Goal: Task Accomplishment & Management: Manage account settings

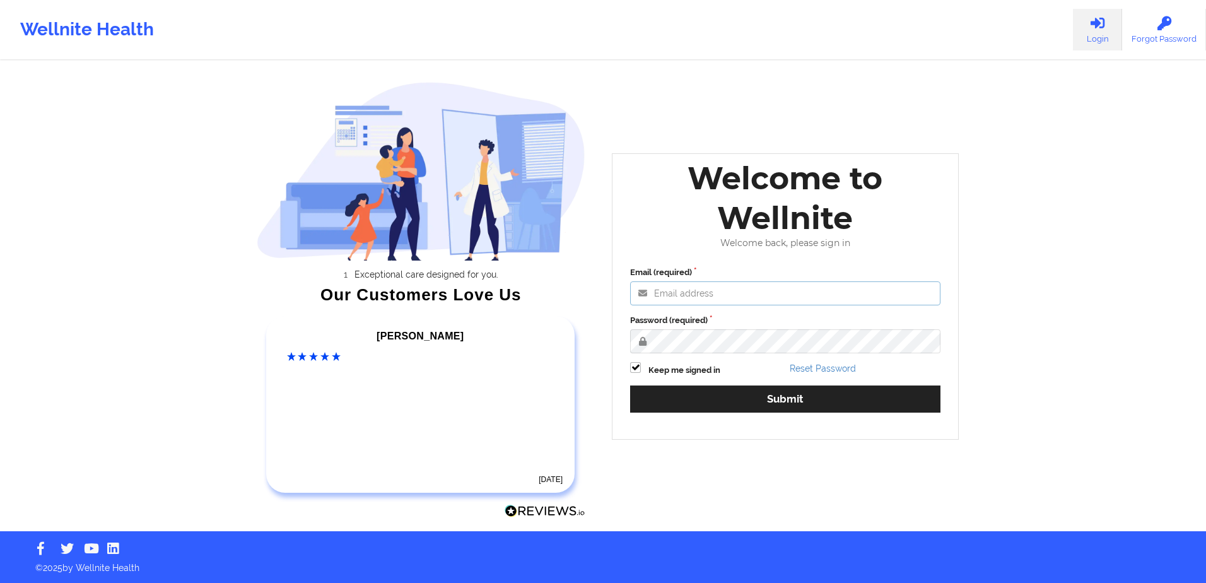
click at [796, 291] on input "Email (required)" at bounding box center [785, 293] width 310 height 24
type input "[EMAIL_ADDRESS][DOMAIN_NAME]"
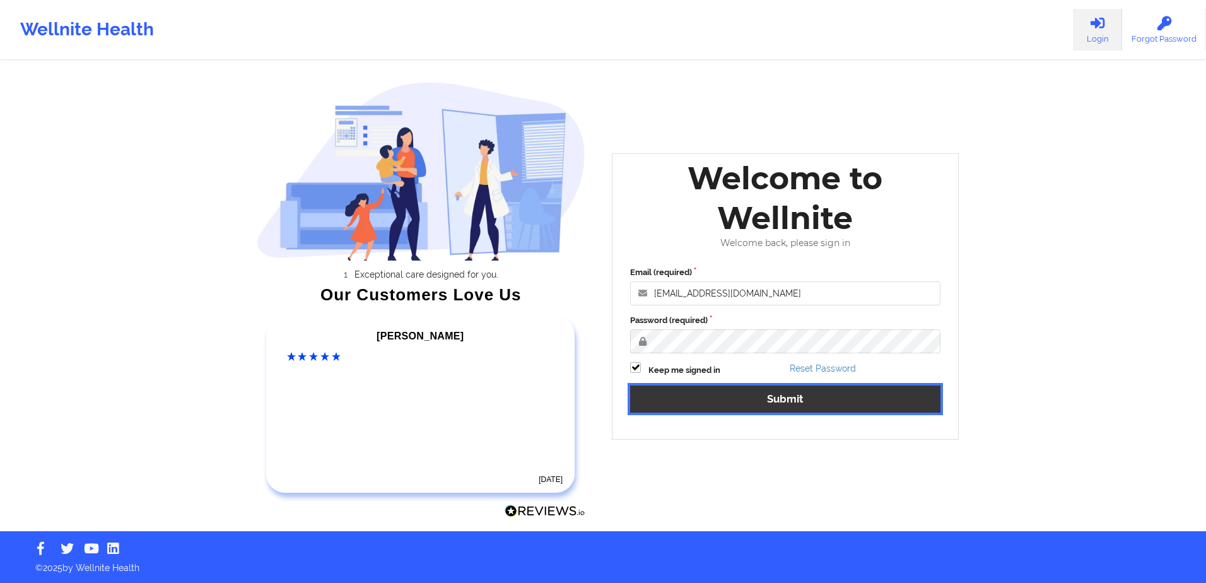
click at [766, 393] on button "Submit" at bounding box center [785, 398] width 310 height 27
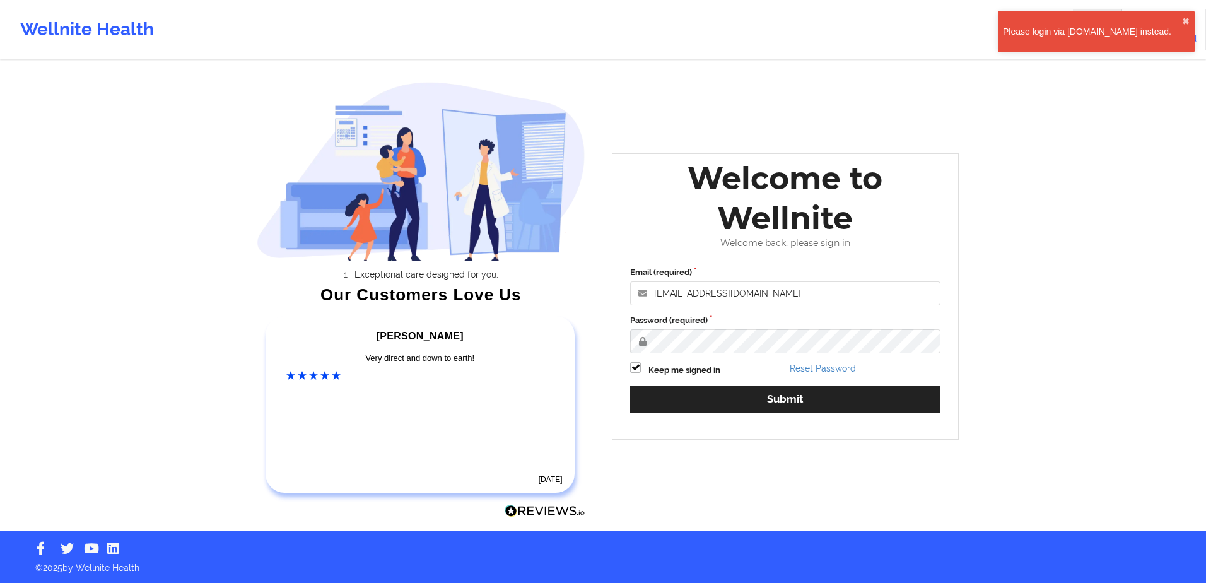
click at [1120, 38] on div "Please login via [DOMAIN_NAME] instead. ✖︎" at bounding box center [1096, 31] width 197 height 40
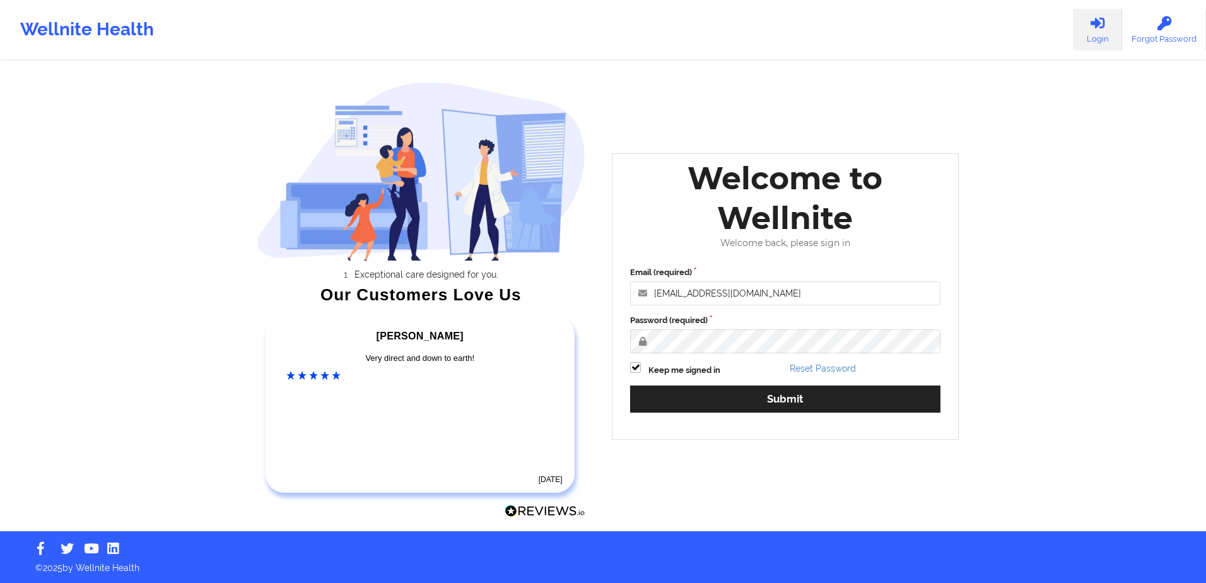
click at [1095, 35] on link "Login" at bounding box center [1097, 30] width 49 height 42
click at [1088, 38] on link "Login" at bounding box center [1097, 30] width 49 height 42
click at [1101, 26] on icon at bounding box center [1097, 23] width 16 height 14
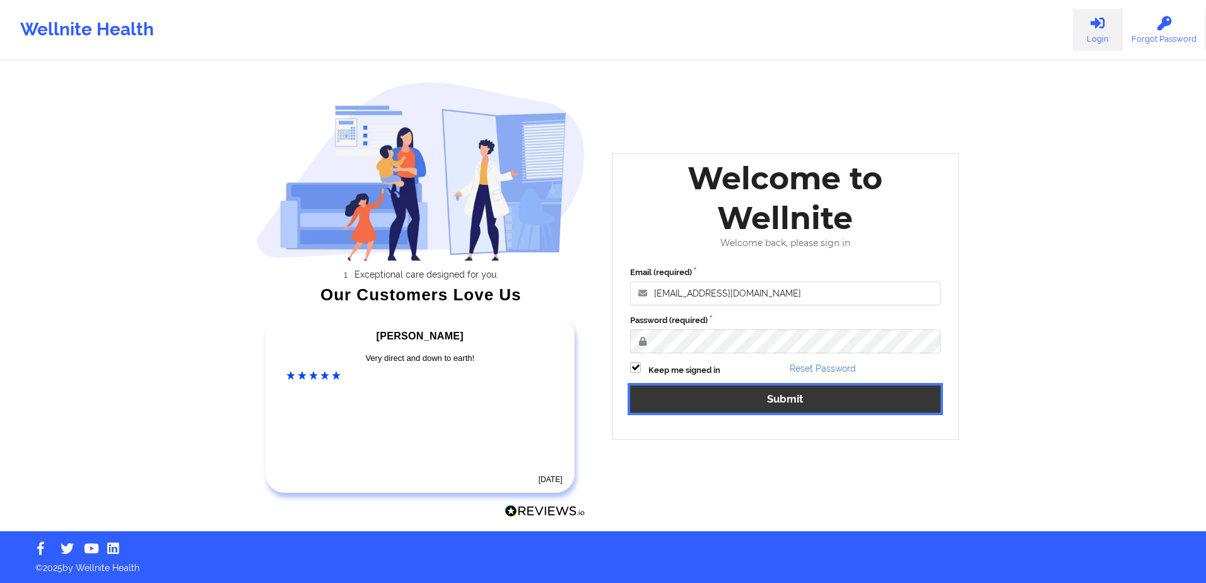
click at [724, 399] on button "Submit" at bounding box center [785, 398] width 310 height 27
